Goal: Answer question/provide support: Share knowledge or assist other users

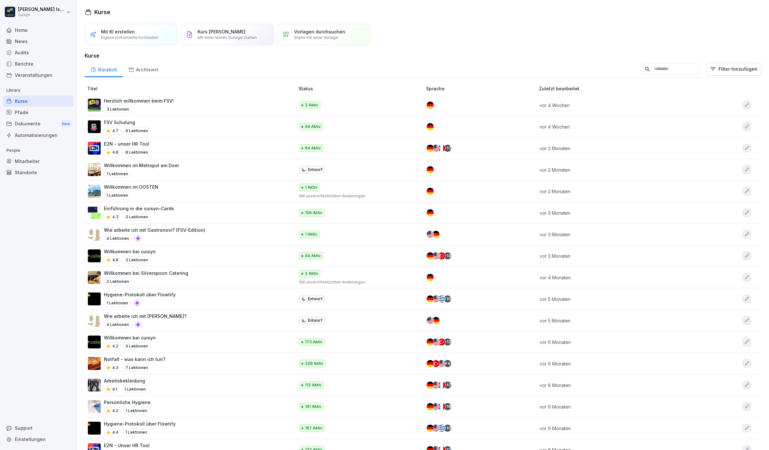
click at [35, 160] on div "Mitarbeiter" at bounding box center [38, 161] width 70 height 11
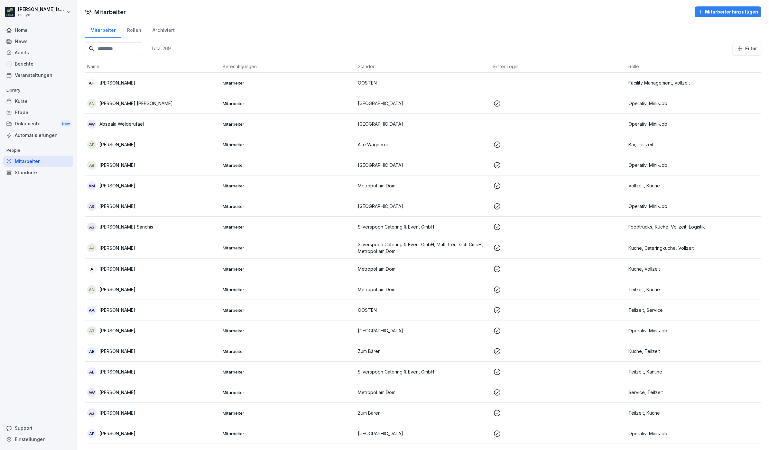
click at [110, 49] on input at bounding box center [114, 48] width 59 height 13
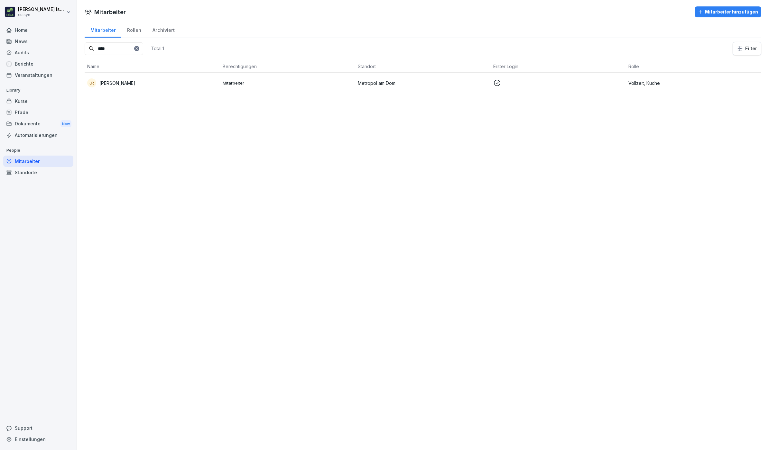
type input "****"
click at [137, 78] on td "JR [PERSON_NAME]" at bounding box center [152, 83] width 135 height 21
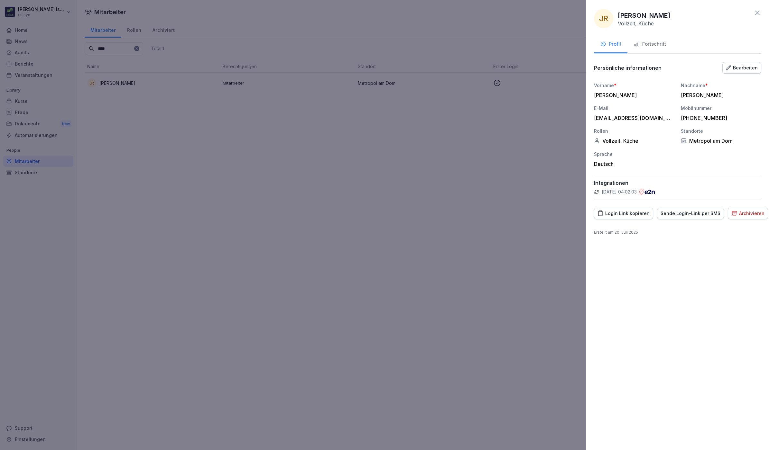
click at [682, 214] on div "Sende Login-Link per SMS" at bounding box center [691, 213] width 60 height 7
click at [406, 176] on div at bounding box center [384, 225] width 769 height 450
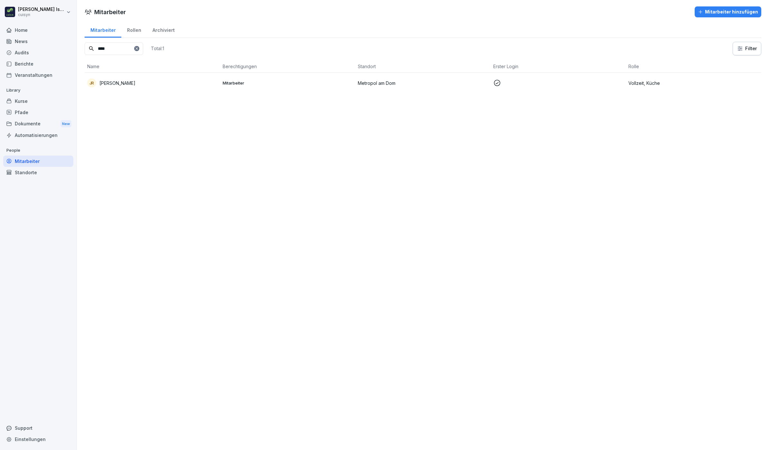
click at [720, 84] on p "Vollzeit, Küche" at bounding box center [693, 83] width 130 height 7
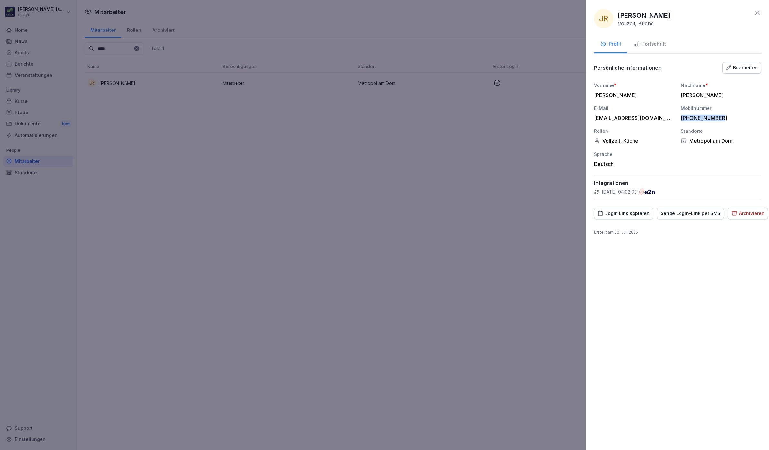
drag, startPoint x: 724, startPoint y: 116, endPoint x: 678, endPoint y: 118, distance: 46.0
click at [678, 118] on div "Vorname * [PERSON_NAME] * [PERSON_NAME] E-Mail [EMAIL_ADDRESS][DOMAIN_NAME] Mob…" at bounding box center [677, 124] width 167 height 85
copy div "[PHONE_NUMBER]"
click at [380, 139] on div at bounding box center [384, 225] width 769 height 450
